Goal: Task Accomplishment & Management: Manage account settings

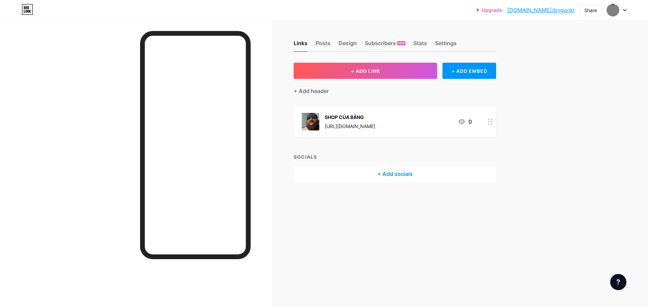
click at [408, 175] on div "+ Add socials" at bounding box center [394, 174] width 202 height 16
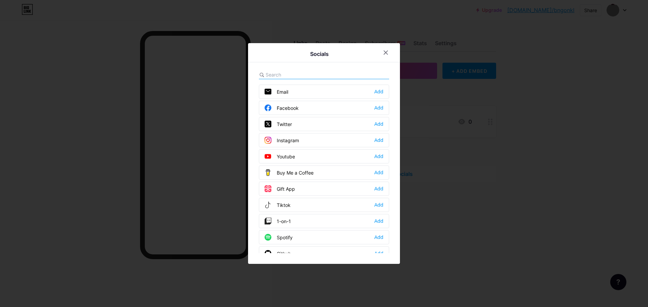
click at [320, 69] on div "Socials Email Add Facebook Add Twitter Add Instagram Add Youtube Add Buy Me a C…" at bounding box center [324, 153] width 152 height 221
click at [278, 74] on input "text" at bounding box center [302, 74] width 75 height 7
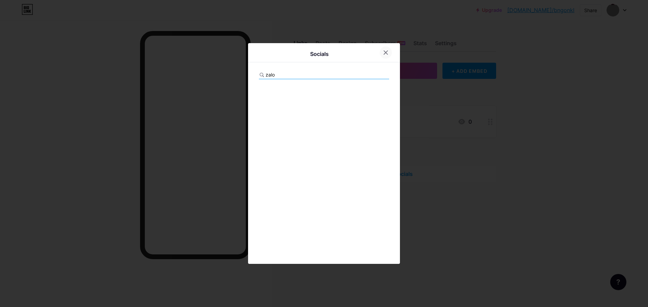
type input "zalo"
click at [379, 51] on div at bounding box center [385, 53] width 12 height 12
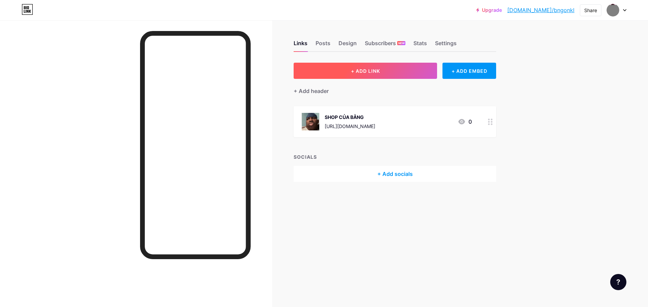
click at [420, 70] on button "+ ADD LINK" at bounding box center [364, 71] width 143 height 16
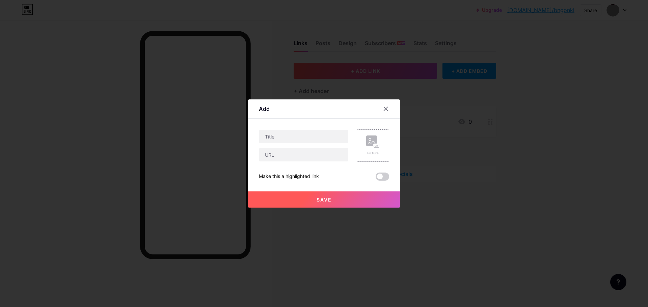
click at [381, 149] on div "Picture" at bounding box center [372, 146] width 32 height 32
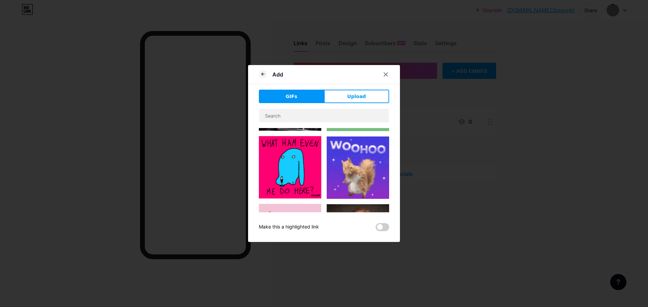
scroll to position [371, 0]
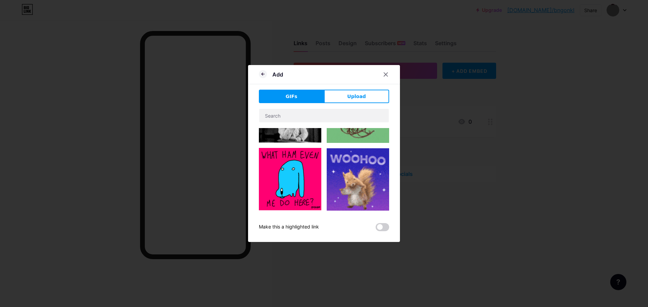
click at [351, 181] on img at bounding box center [357, 179] width 62 height 62
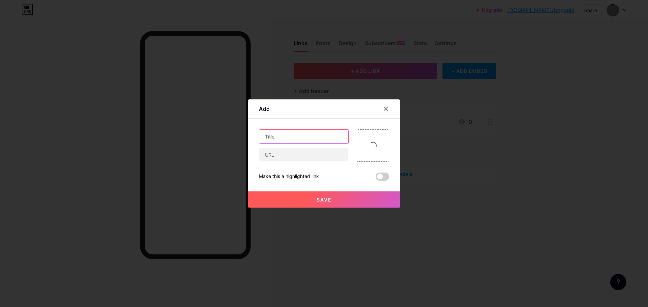
click at [296, 137] on input "text" at bounding box center [303, 136] width 89 height 13
type input "z"
type input "[PERSON_NAME] BANG"
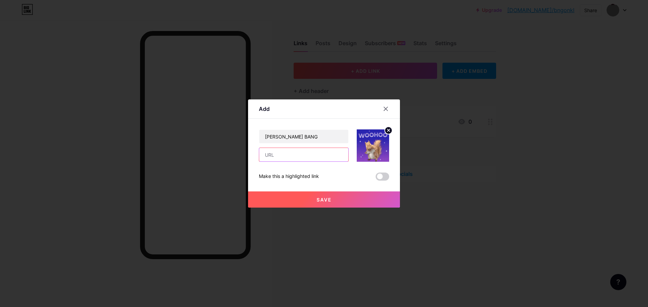
click at [305, 154] on input "text" at bounding box center [303, 154] width 89 height 13
paste input "[URL][DOMAIN_NAME]"
type input "[URL][DOMAIN_NAME]"
click at [330, 203] on button "Save" at bounding box center [324, 200] width 152 height 16
